Goal: Find specific page/section: Find specific page/section

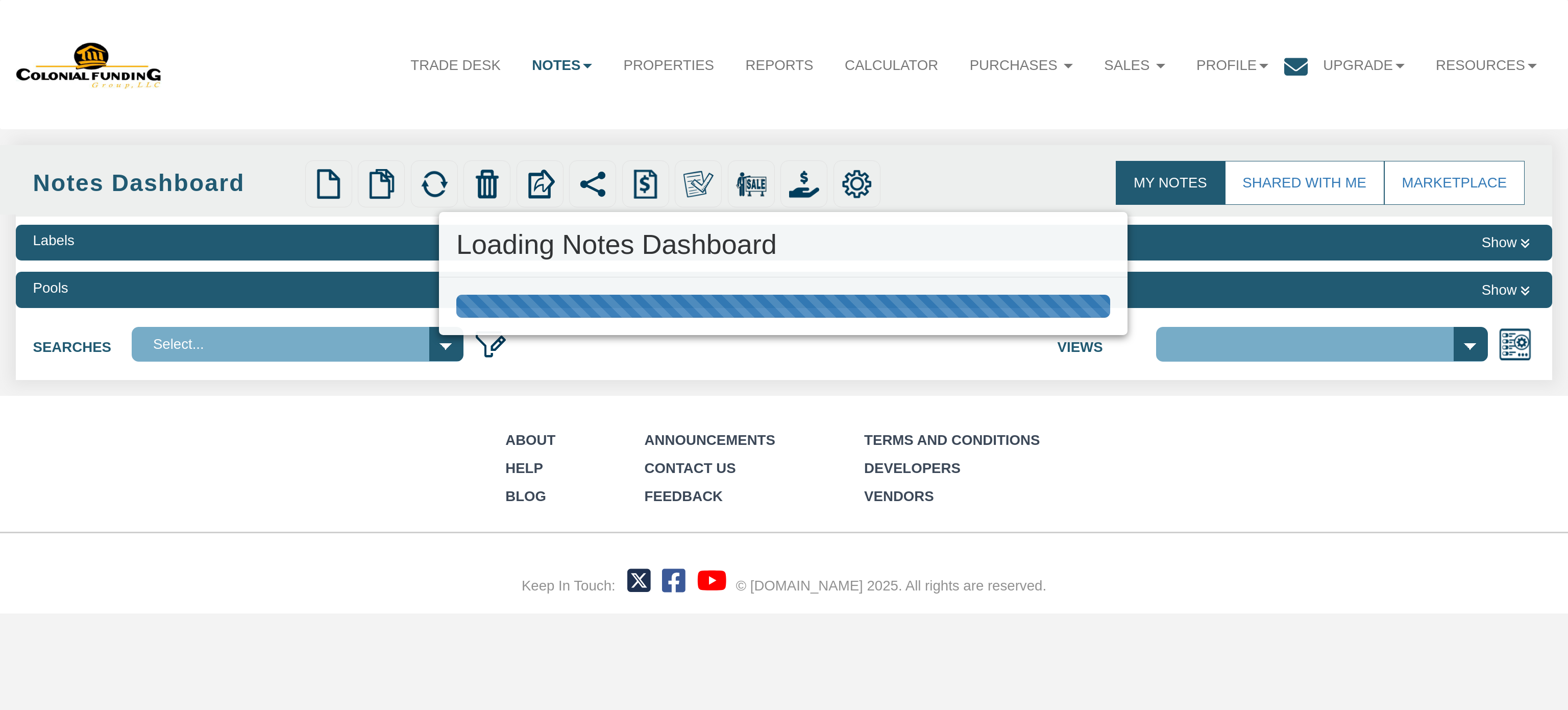
select select "316"
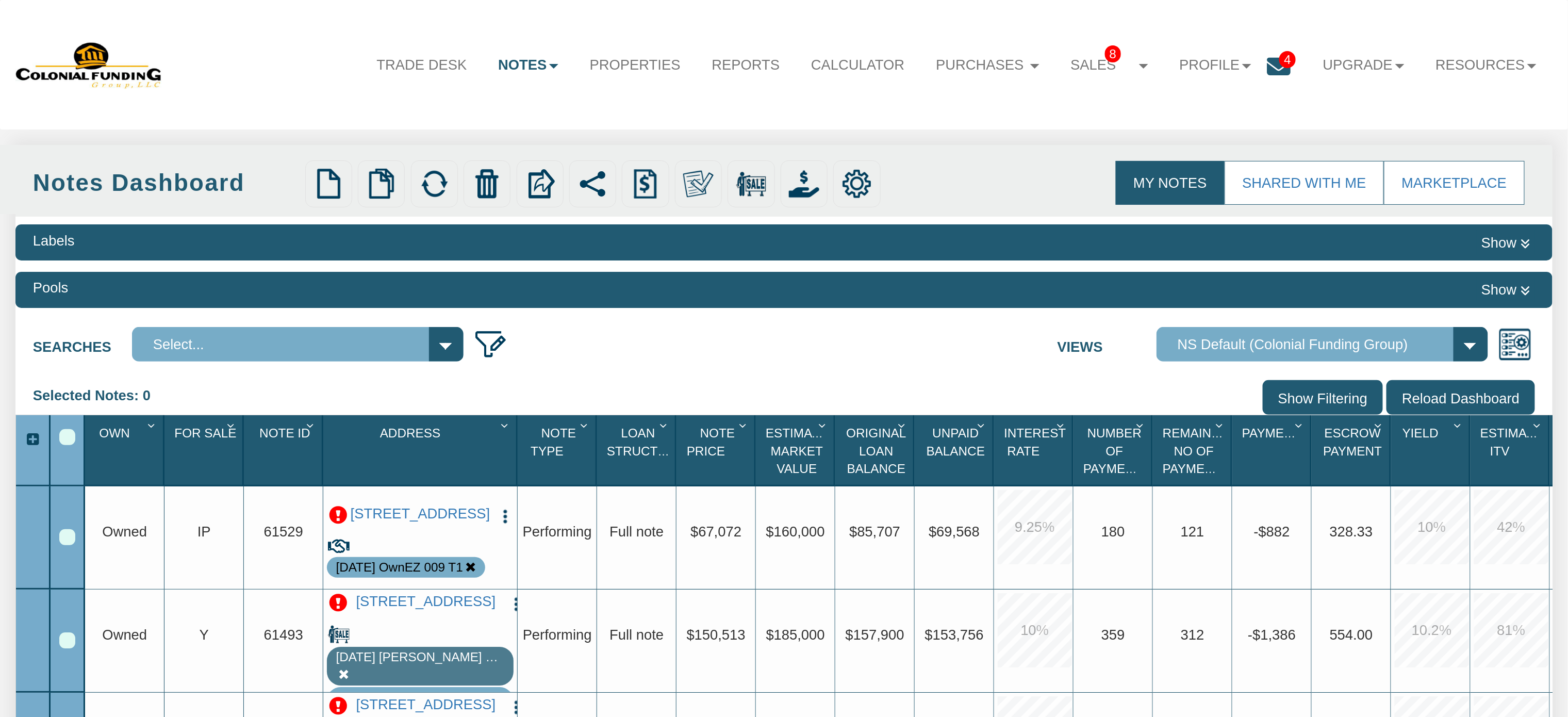
click at [231, 429] on icon "Column Menu" at bounding box center [232, 426] width 19 height 13
click at [169, 504] on button "Sort Ascending" at bounding box center [176, 501] width 137 height 29
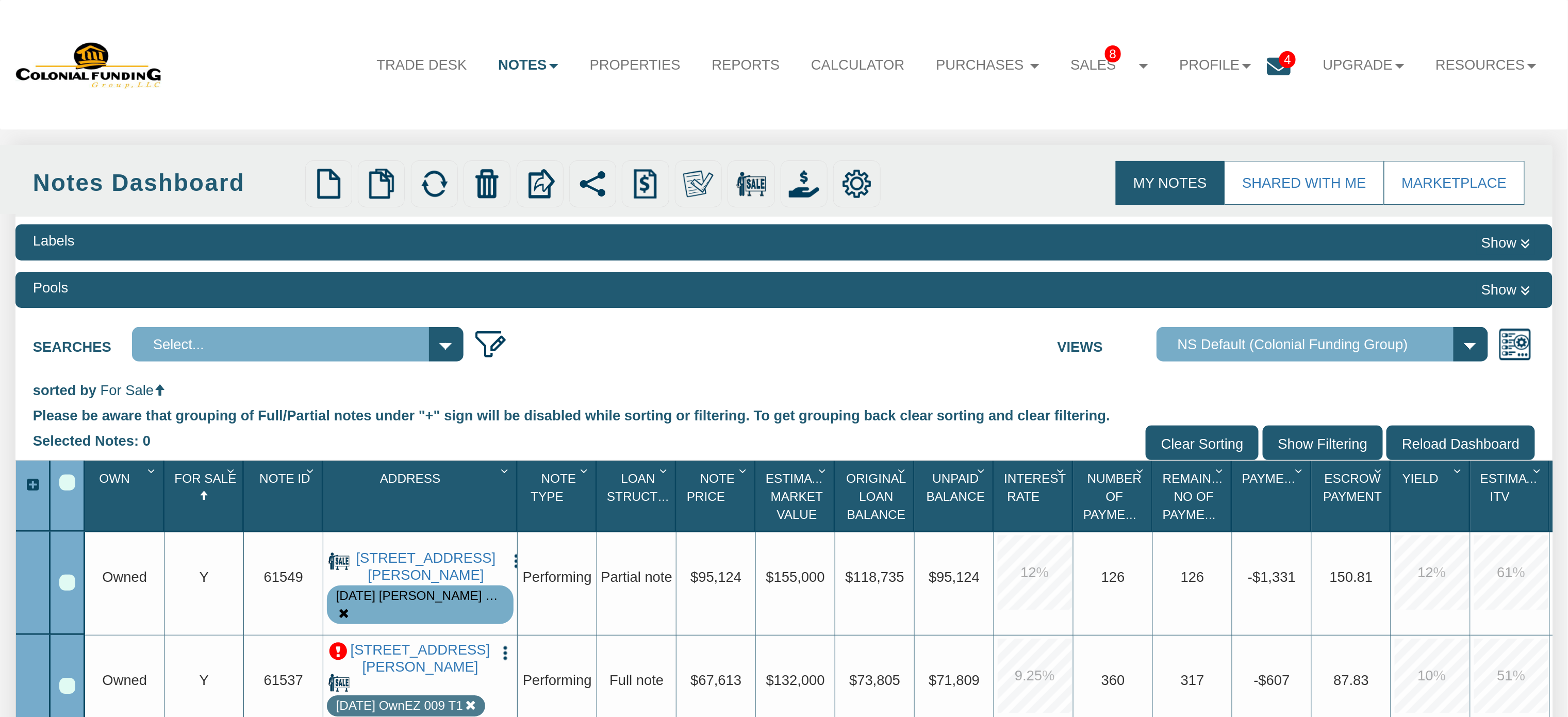
click at [1293, 435] on input "Show Filtering" at bounding box center [1323, 443] width 120 height 34
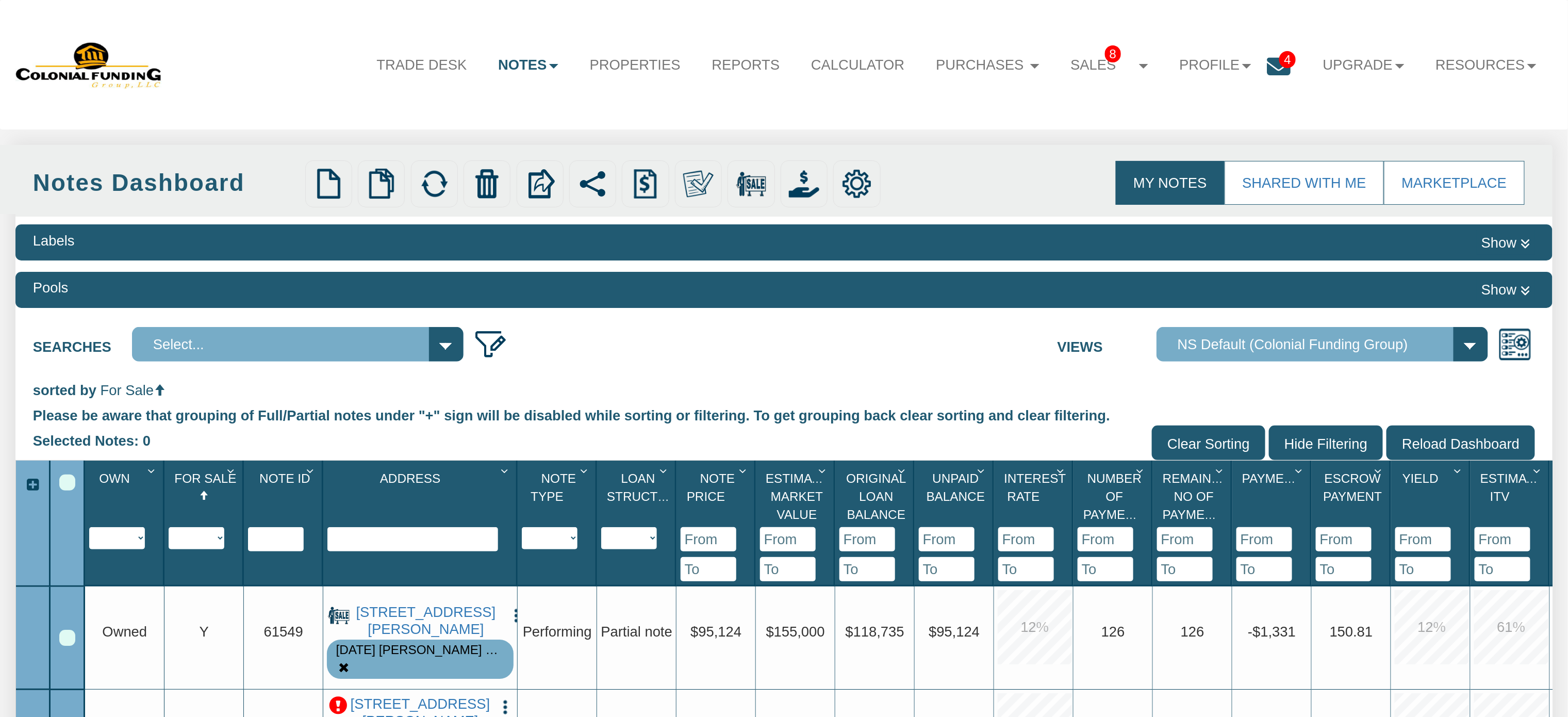
click at [222, 537] on select "Y N IP" at bounding box center [196, 538] width 56 height 22
select select "string:Y"
click at [169, 528] on select "Y N IP" at bounding box center [196, 538] width 56 height 22
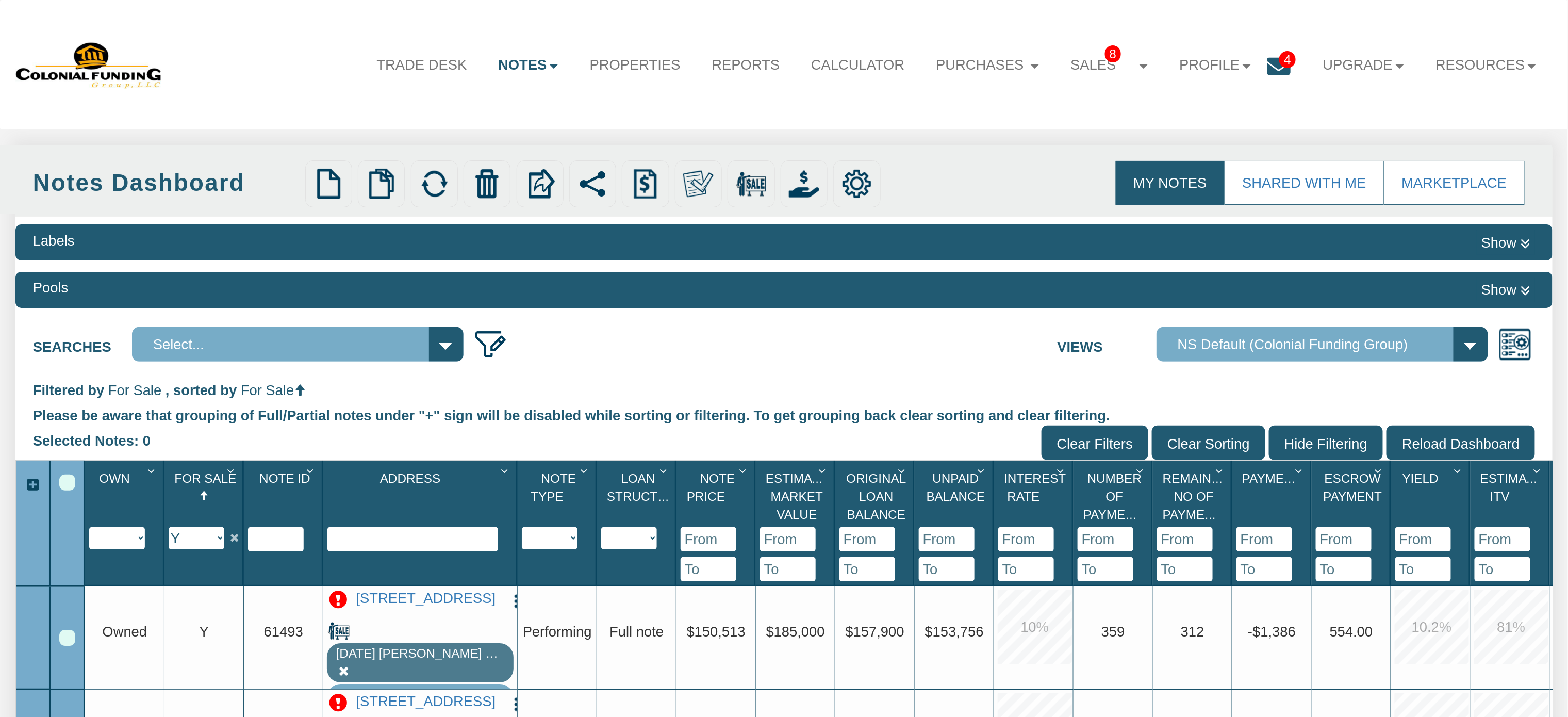
click at [66, 480] on div "Select All" at bounding box center [67, 482] width 16 height 16
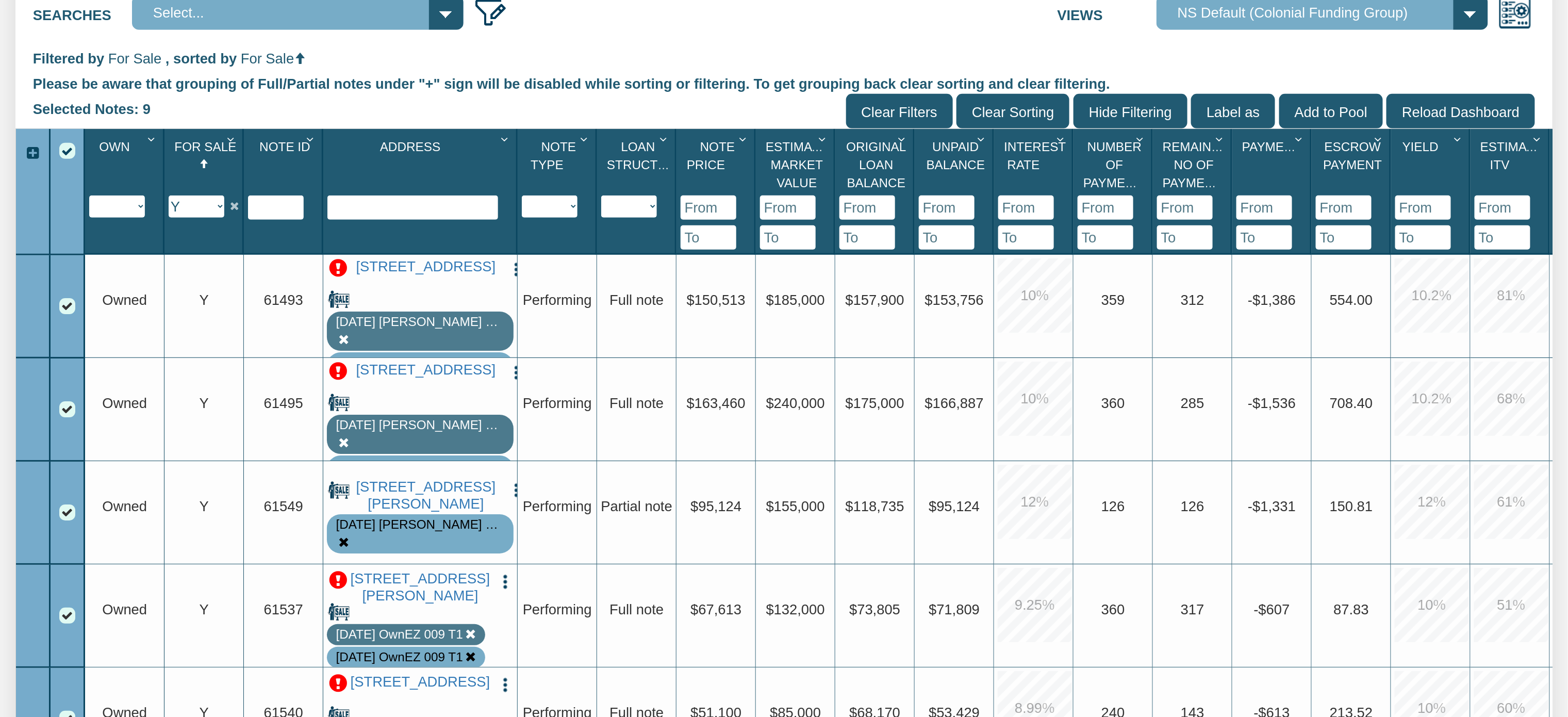
scroll to position [295, 0]
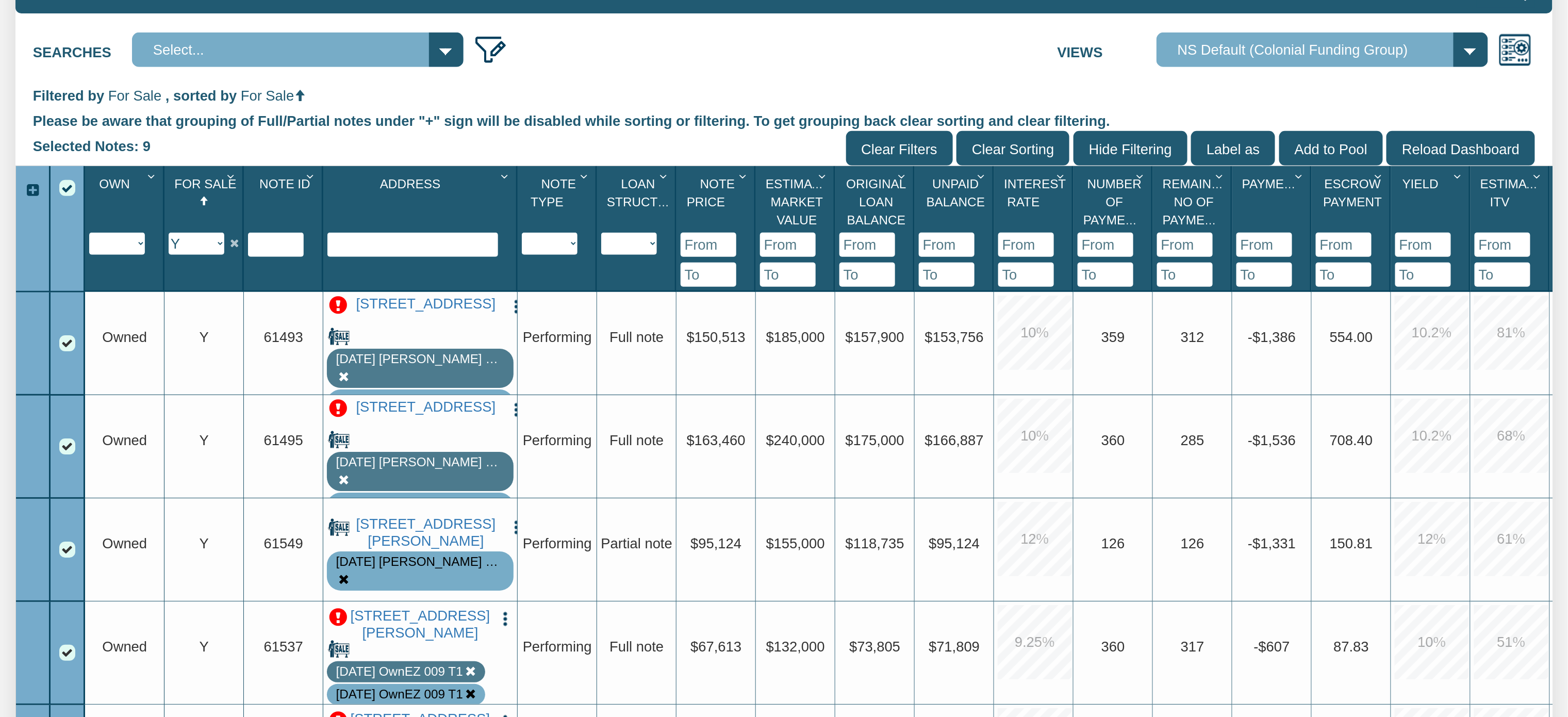
click at [308, 174] on icon "Column Menu" at bounding box center [311, 176] width 19 height 13
click at [245, 311] on button "Sort Ascending" at bounding box center [255, 306] width 137 height 29
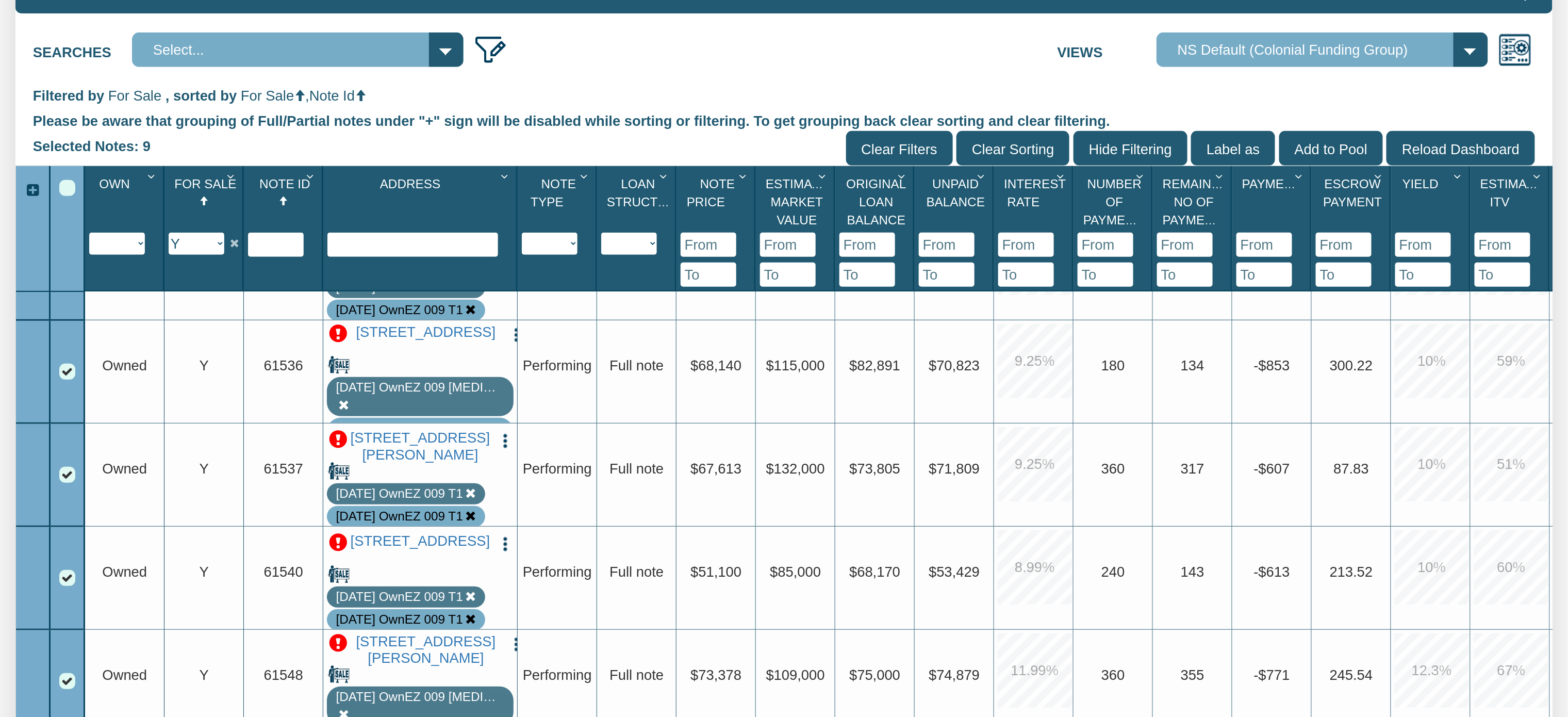
scroll to position [0, 0]
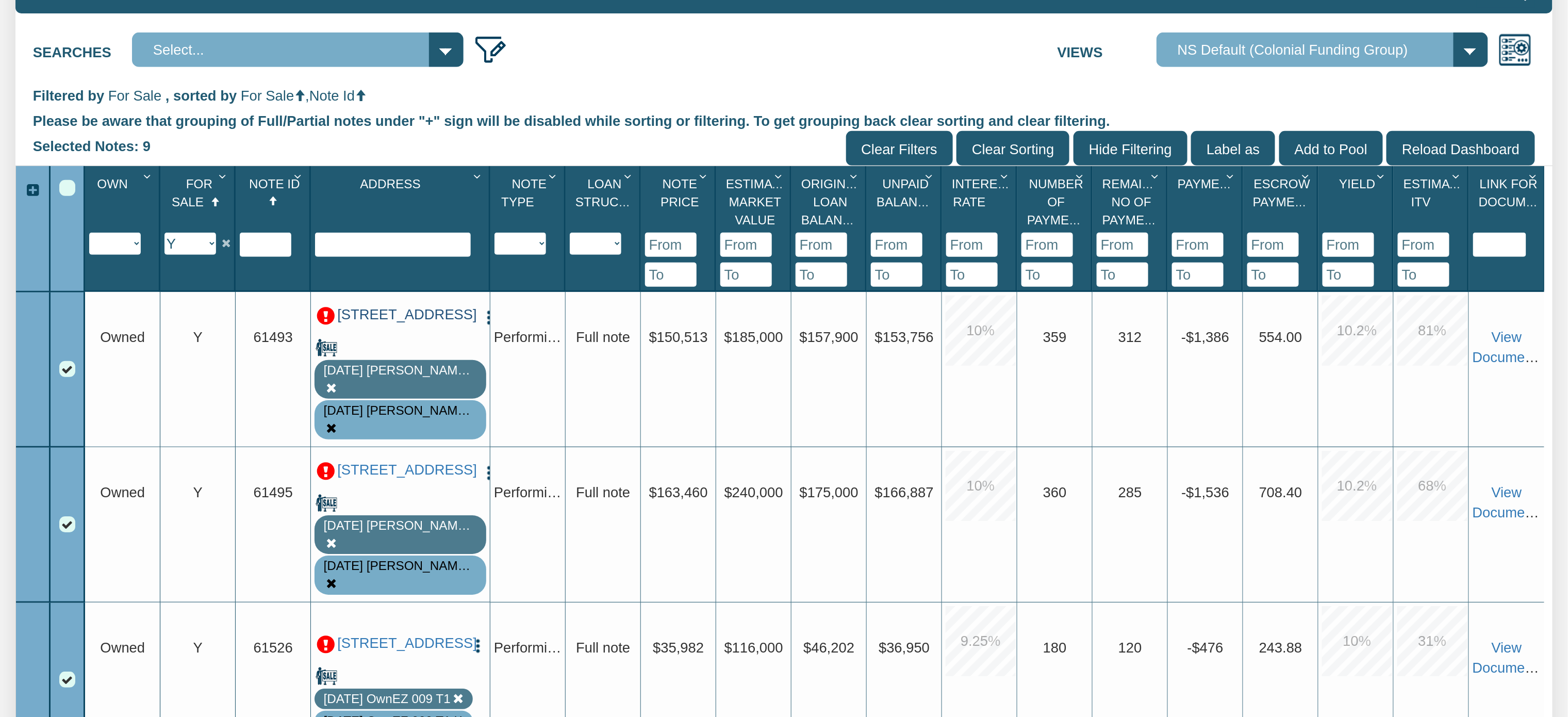
click at [390, 323] on link "[STREET_ADDRESS]" at bounding box center [405, 315] width 137 height 17
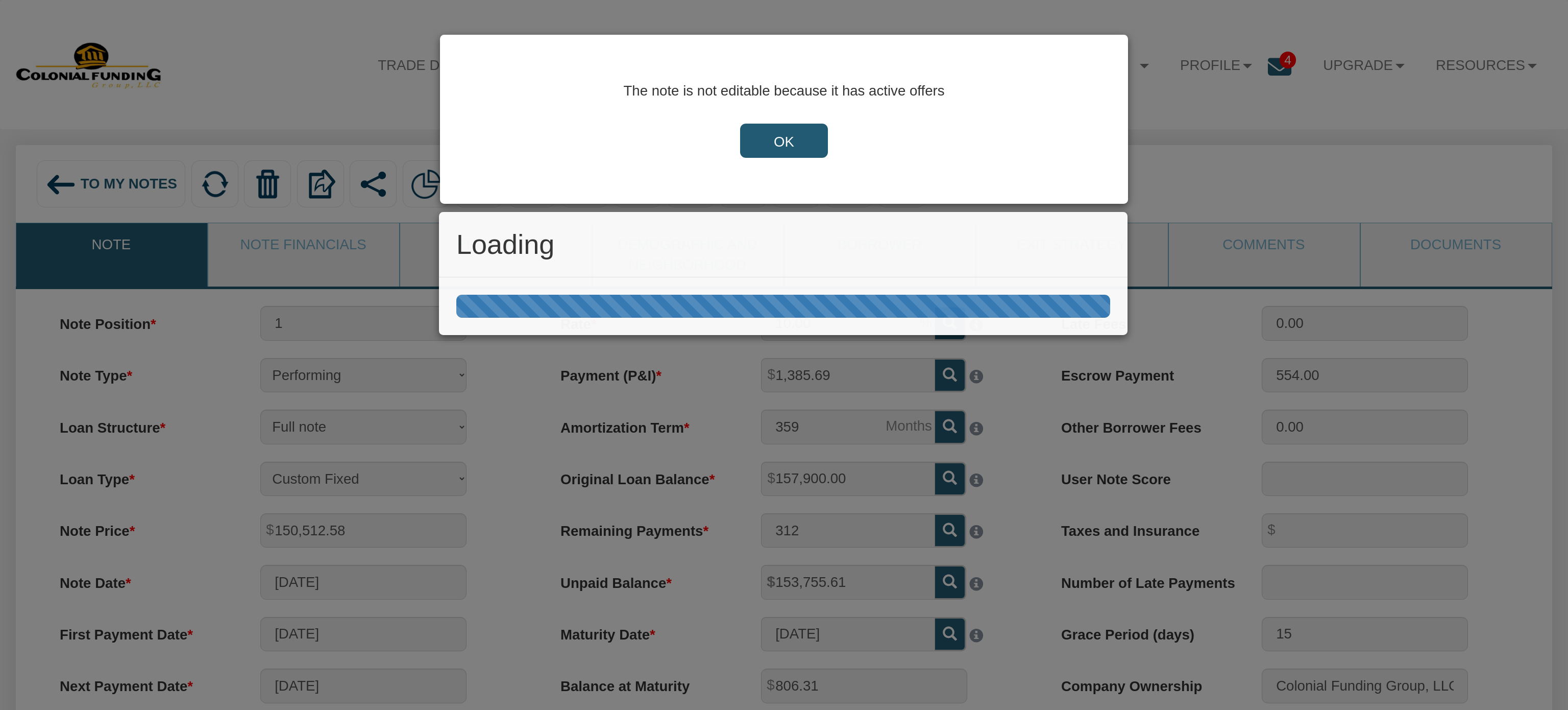
click at [782, 133] on div "Loading" at bounding box center [784, 355] width 1568 height 710
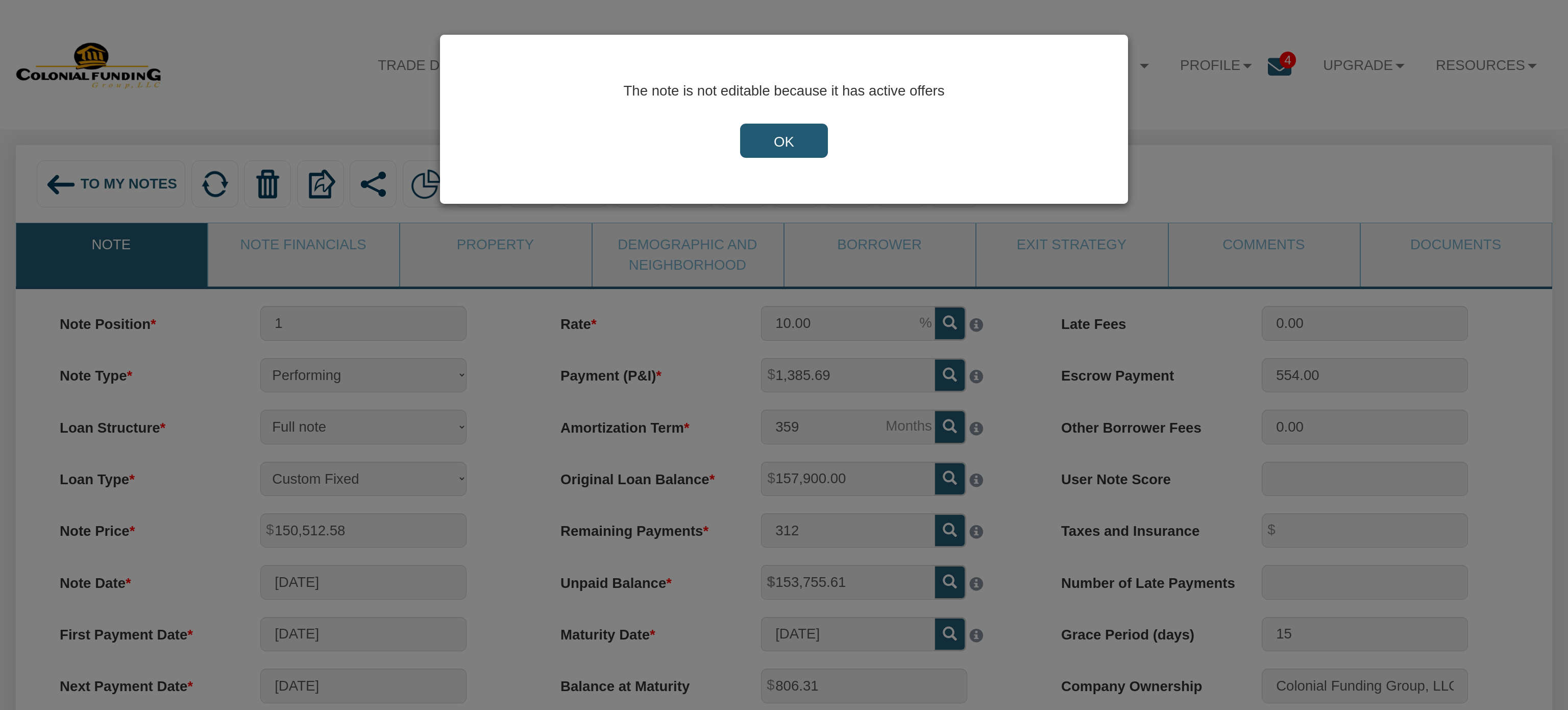
click at [794, 146] on input "OK" at bounding box center [784, 141] width 88 height 35
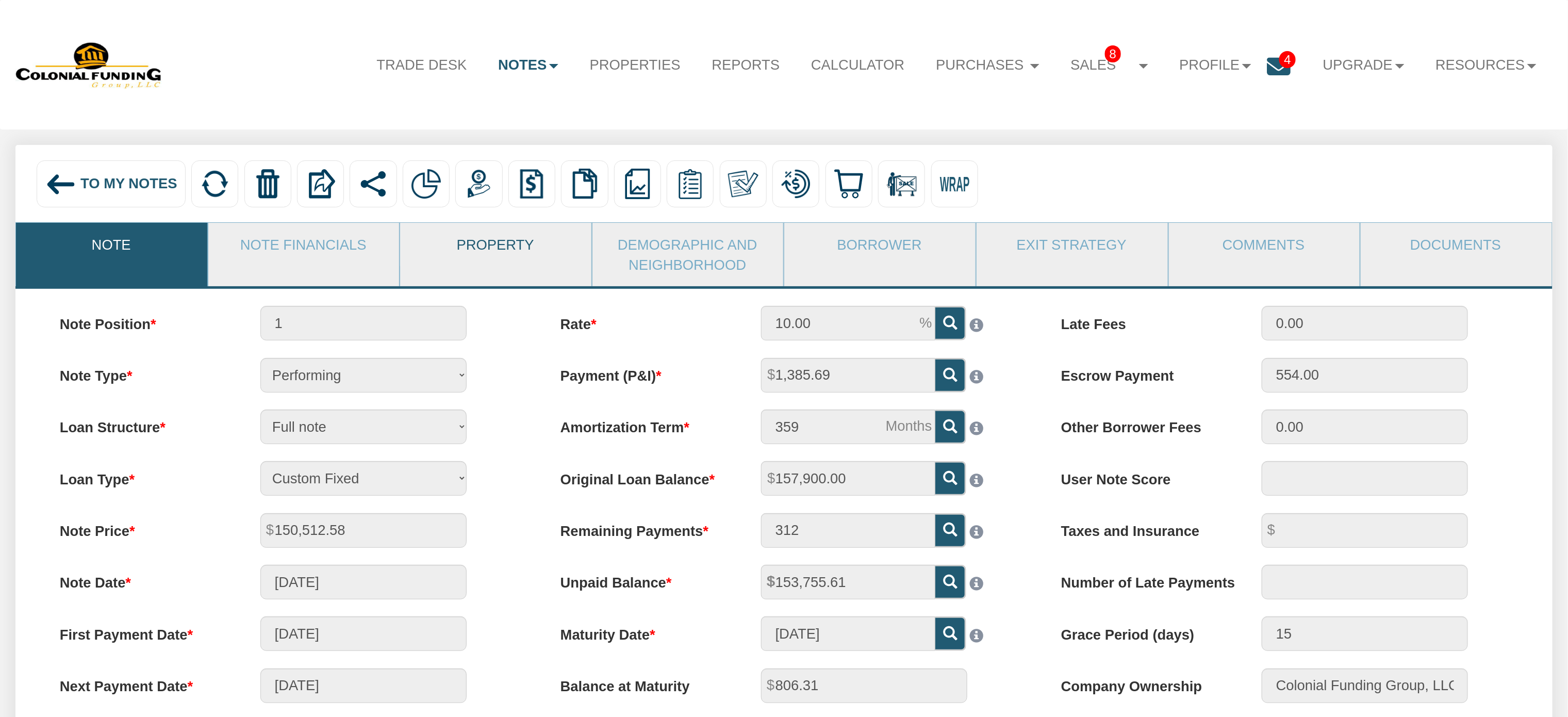
click at [474, 248] on link "Property" at bounding box center [495, 244] width 190 height 43
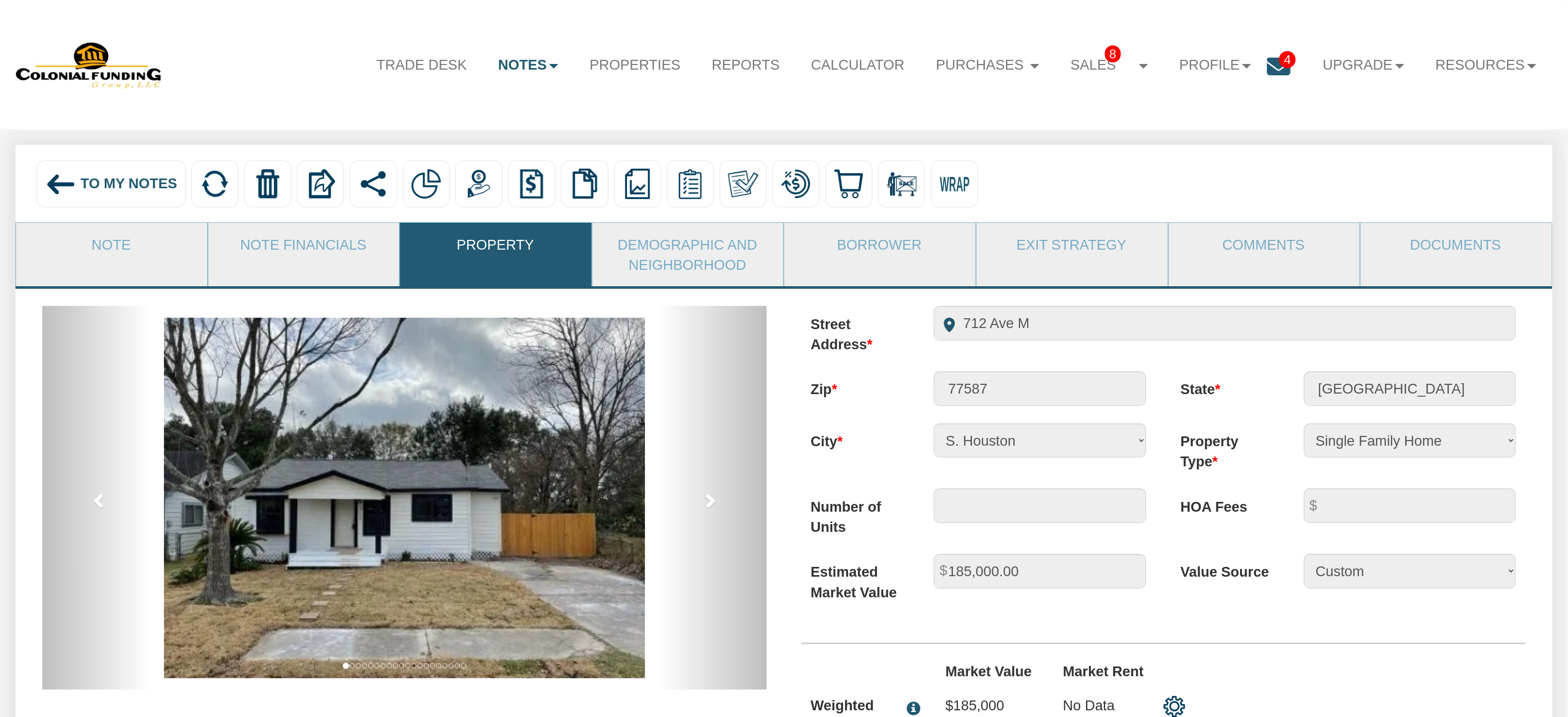
click at [122, 180] on span "To My Notes" at bounding box center [129, 183] width 97 height 16
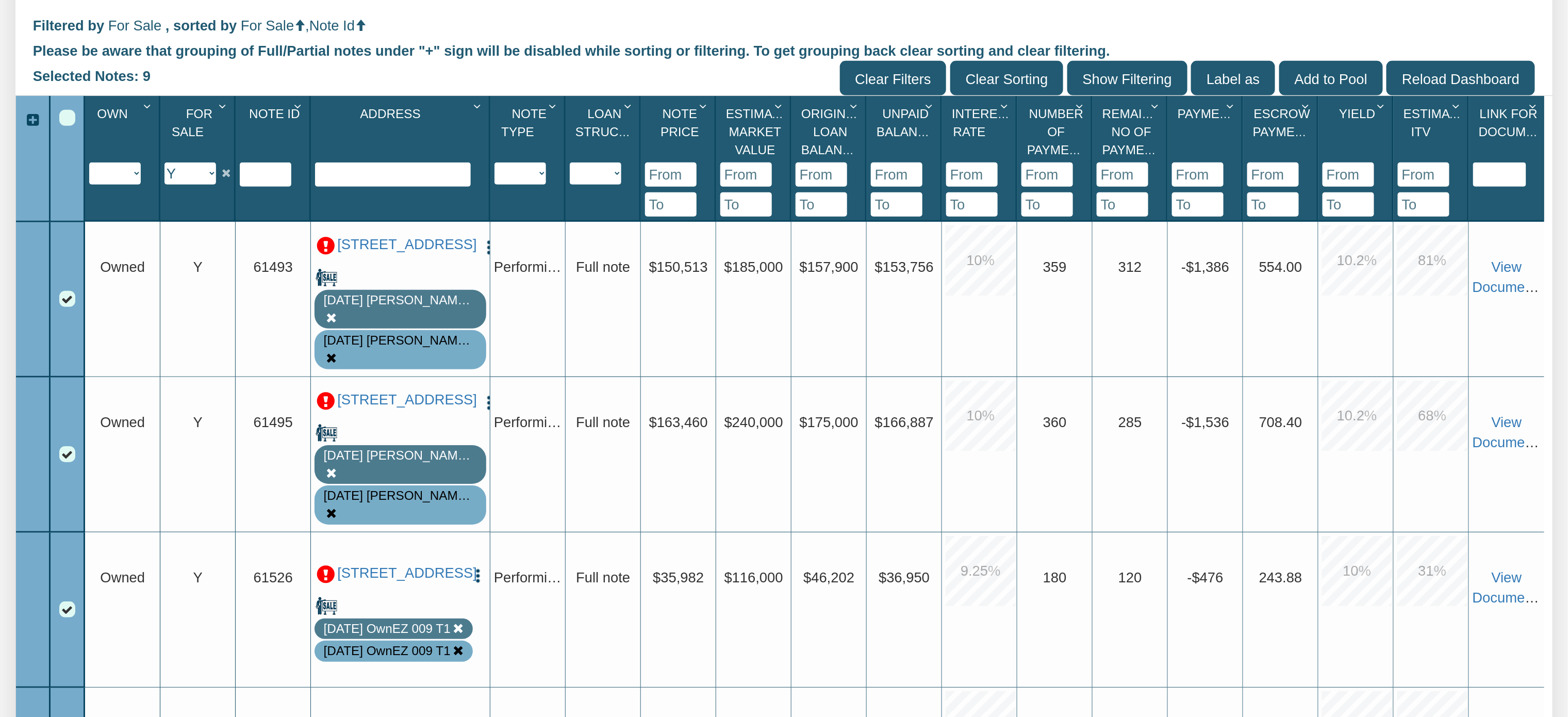
scroll to position [376, 0]
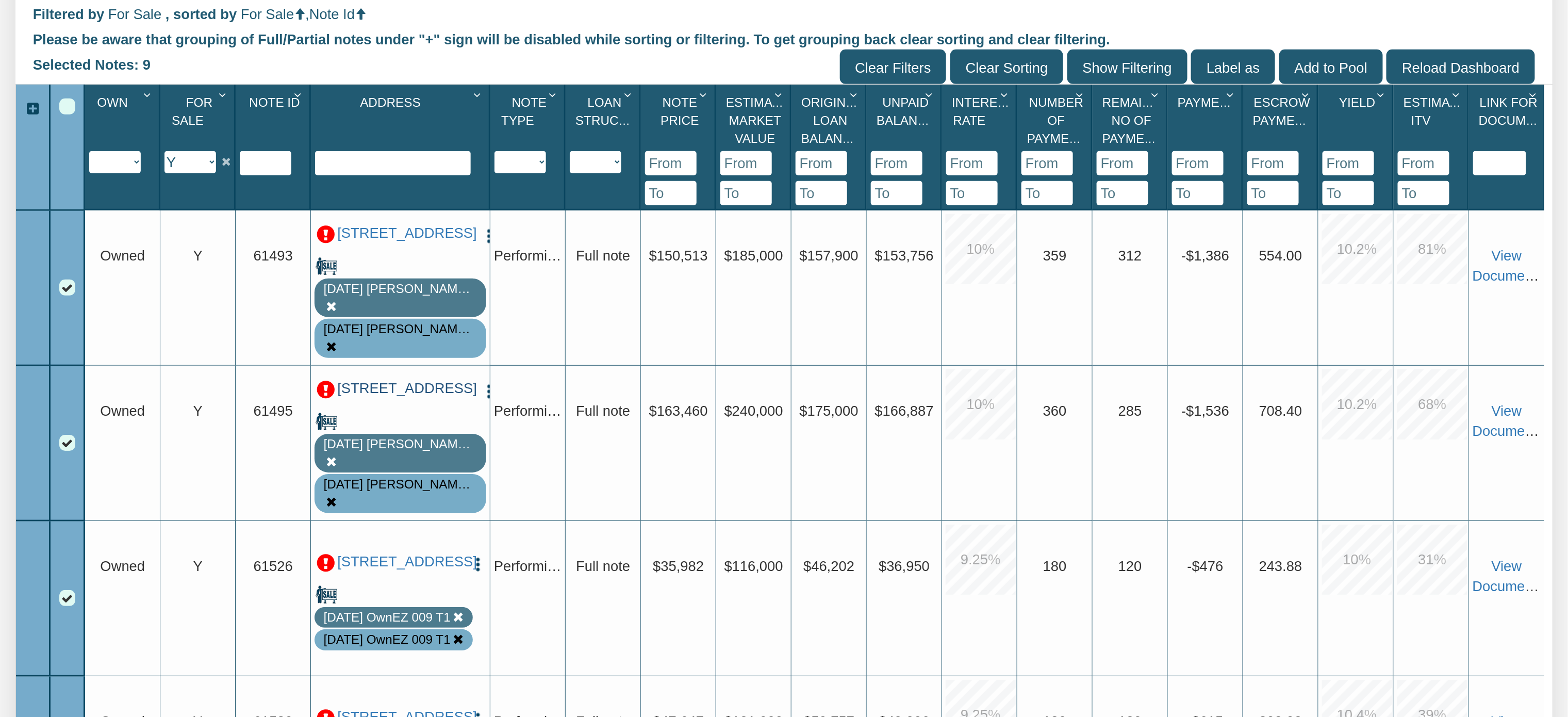
click at [388, 397] on link "[STREET_ADDRESS]" at bounding box center [405, 389] width 137 height 17
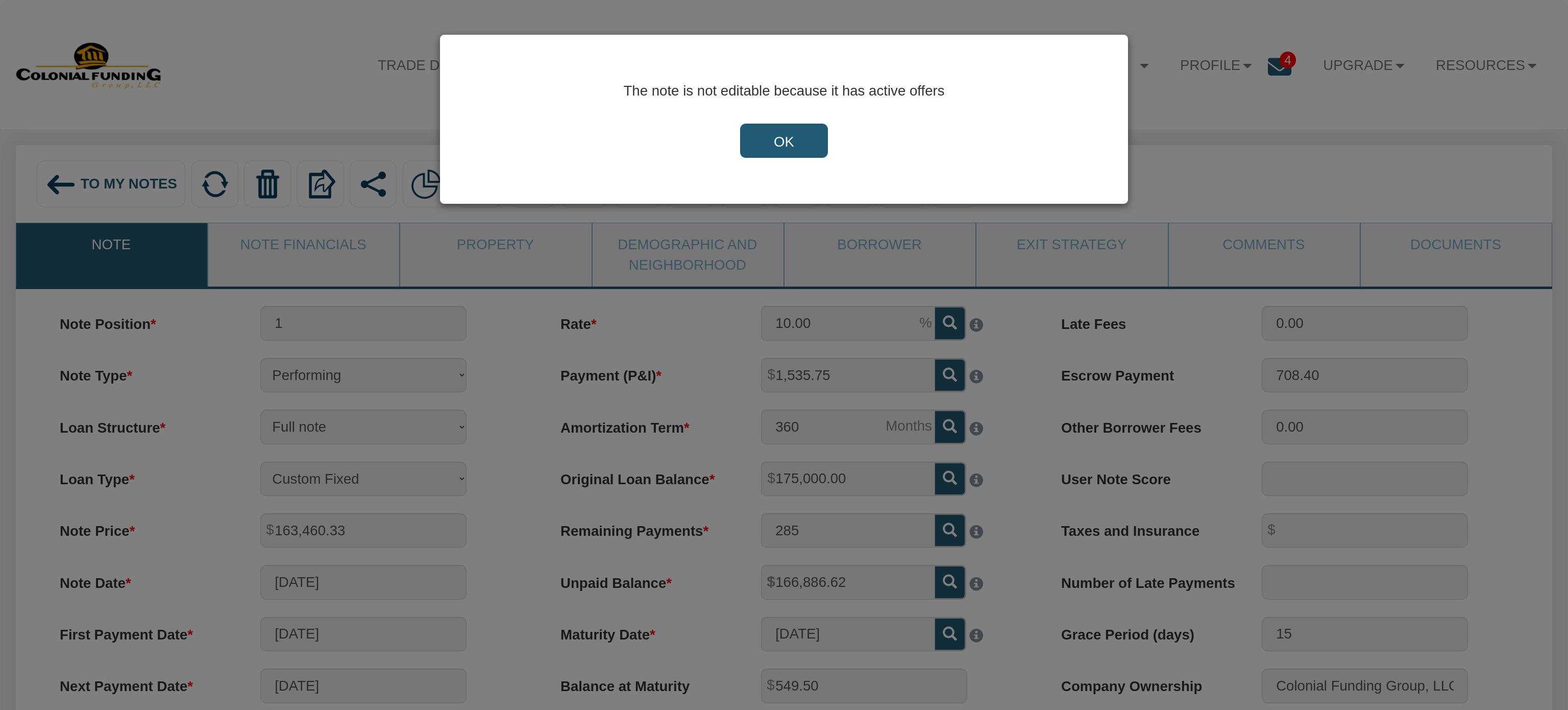
click at [786, 138] on input "OK" at bounding box center [784, 141] width 88 height 35
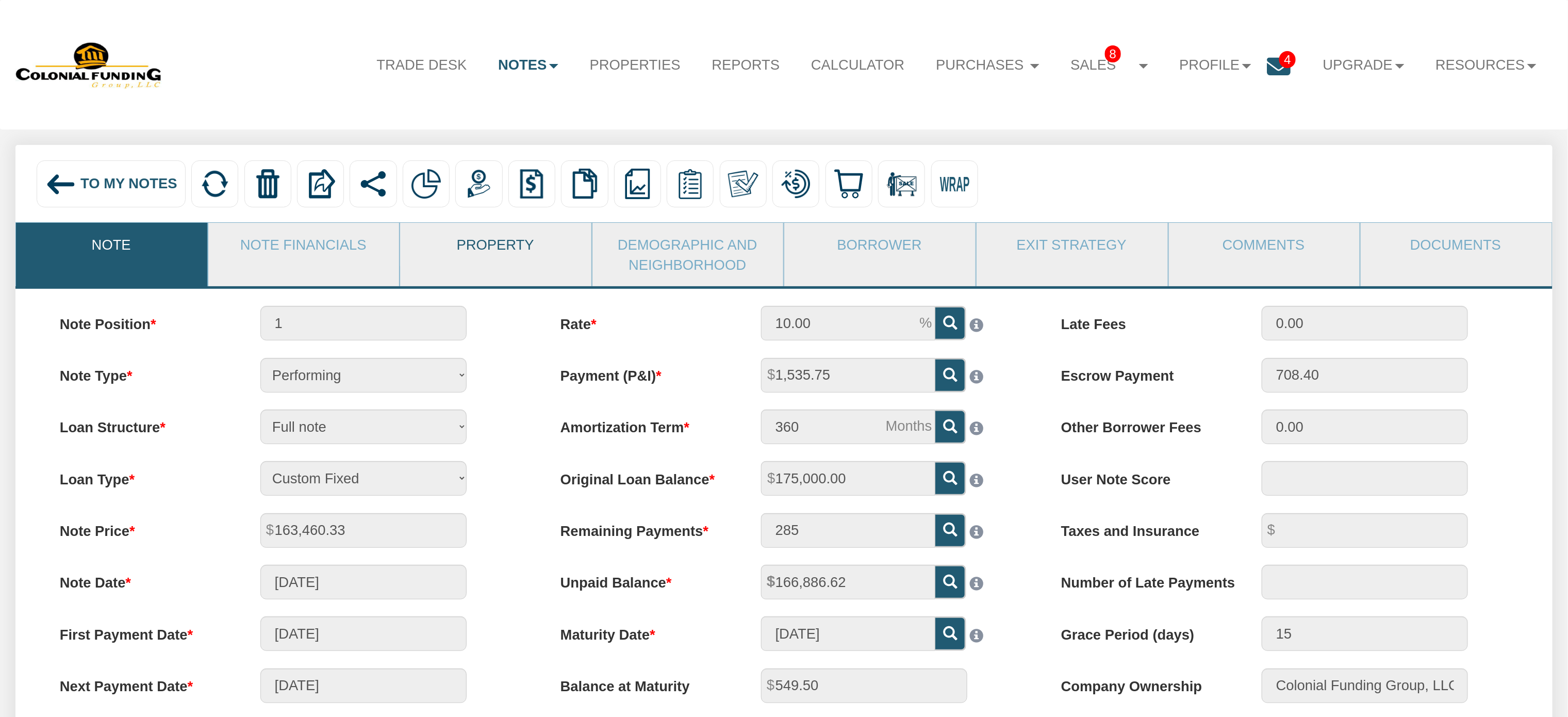
click at [473, 252] on link "Property" at bounding box center [495, 244] width 190 height 43
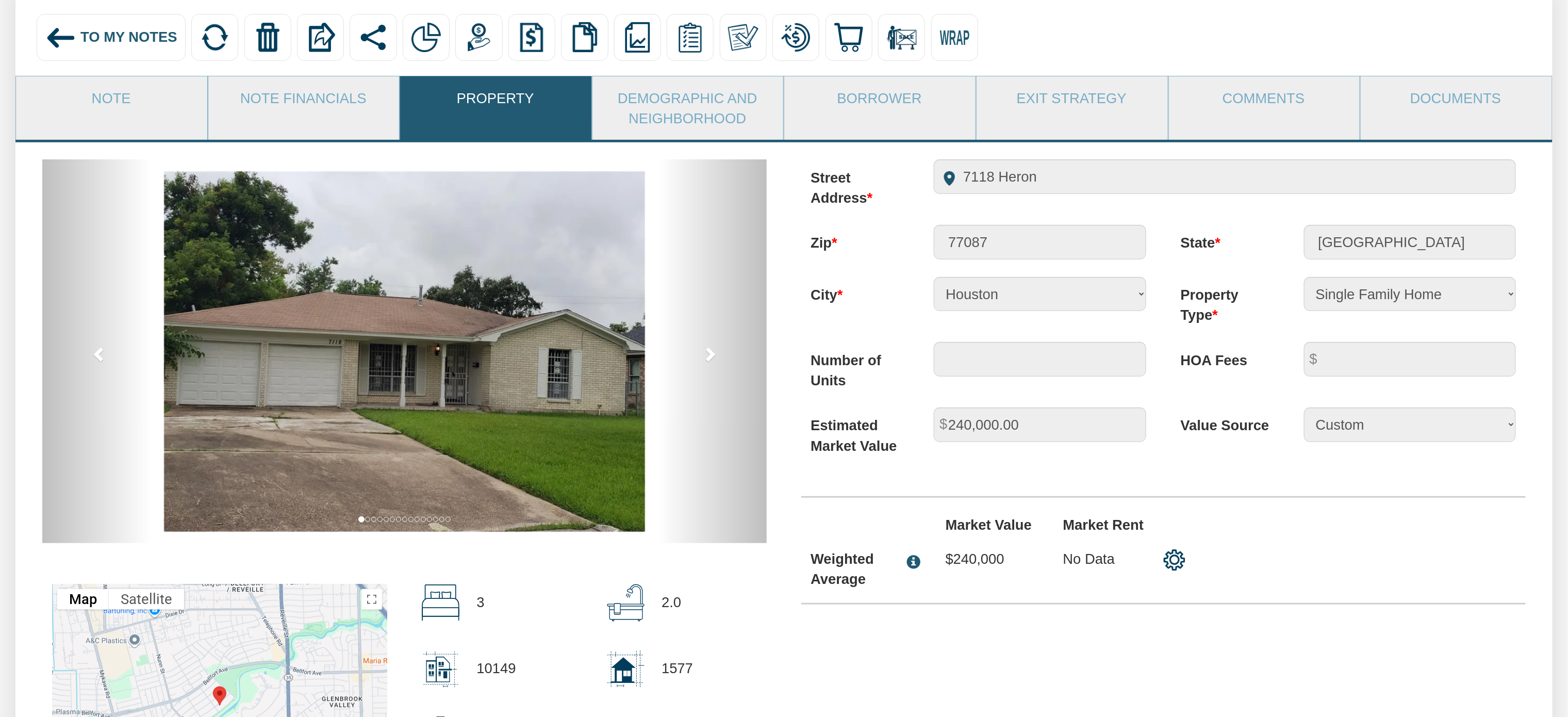
scroll to position [153, 0]
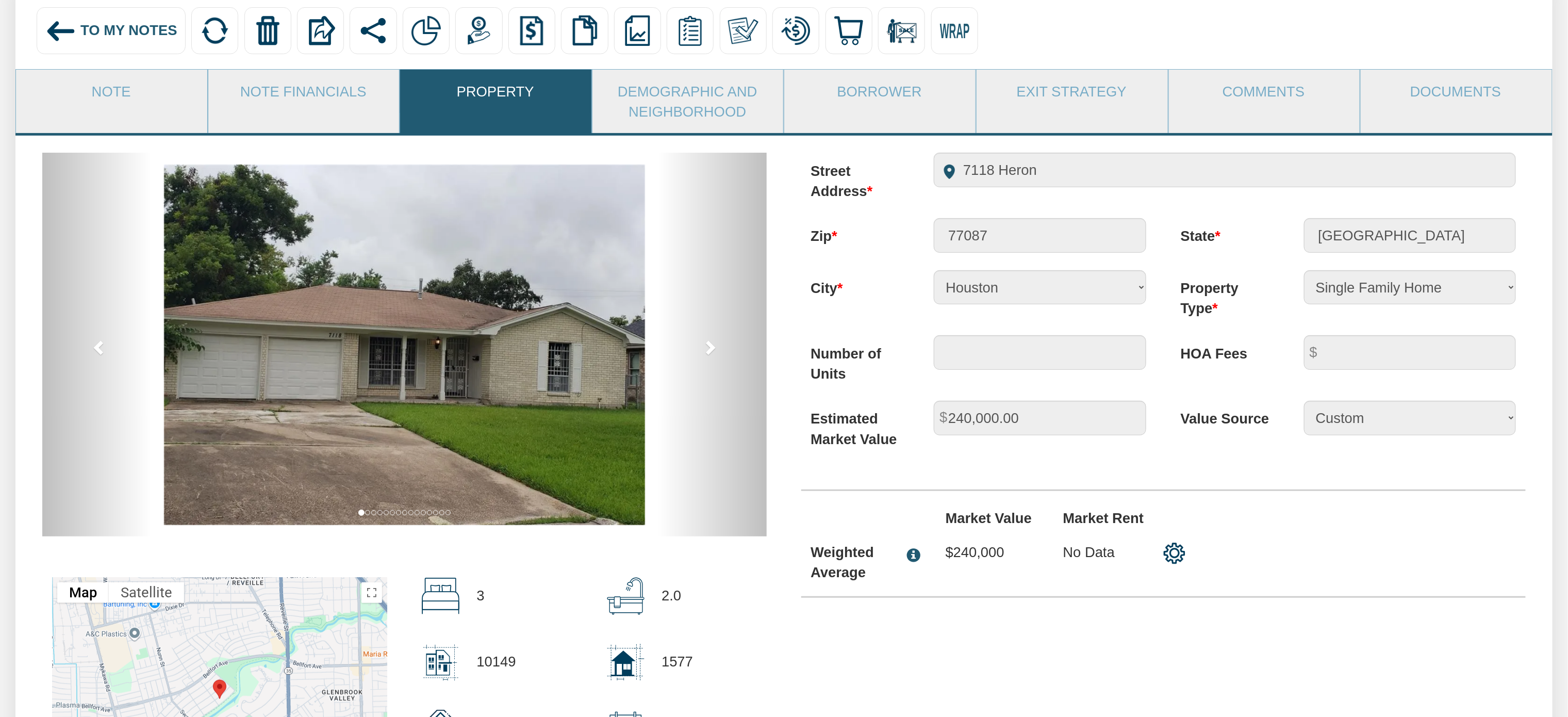
click at [516, 414] on img at bounding box center [405, 344] width 481 height 360
click at [65, 30] on img at bounding box center [61, 31] width 31 height 31
